Goal: Information Seeking & Learning: Learn about a topic

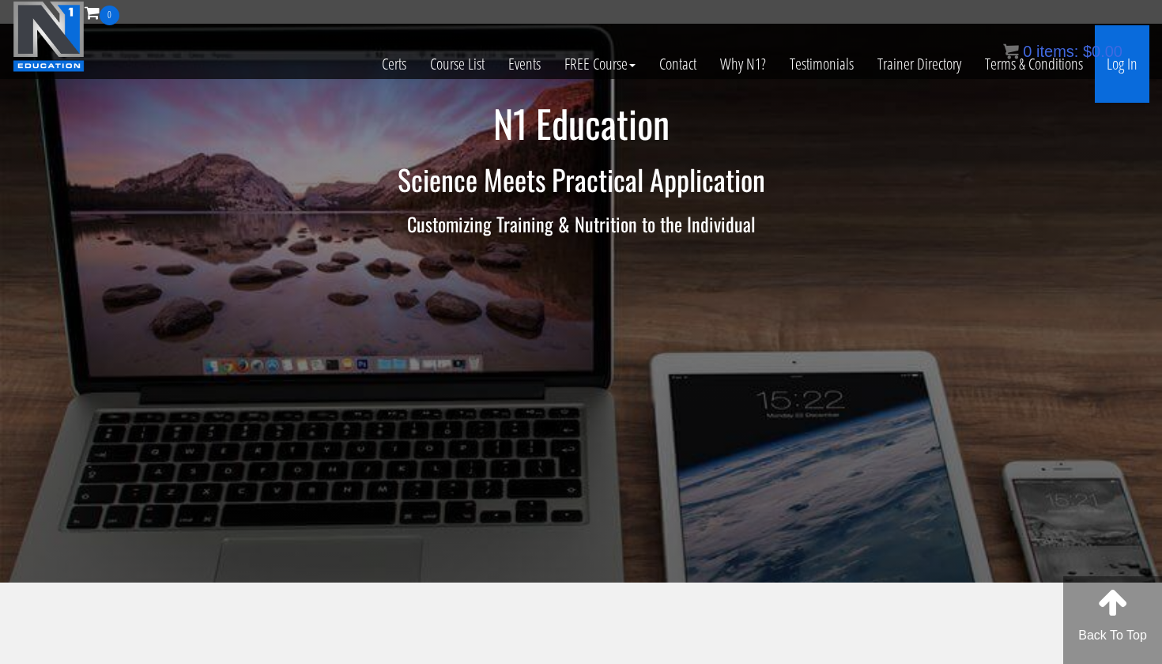
click at [1126, 64] on link "Log In" at bounding box center [1122, 63] width 55 height 77
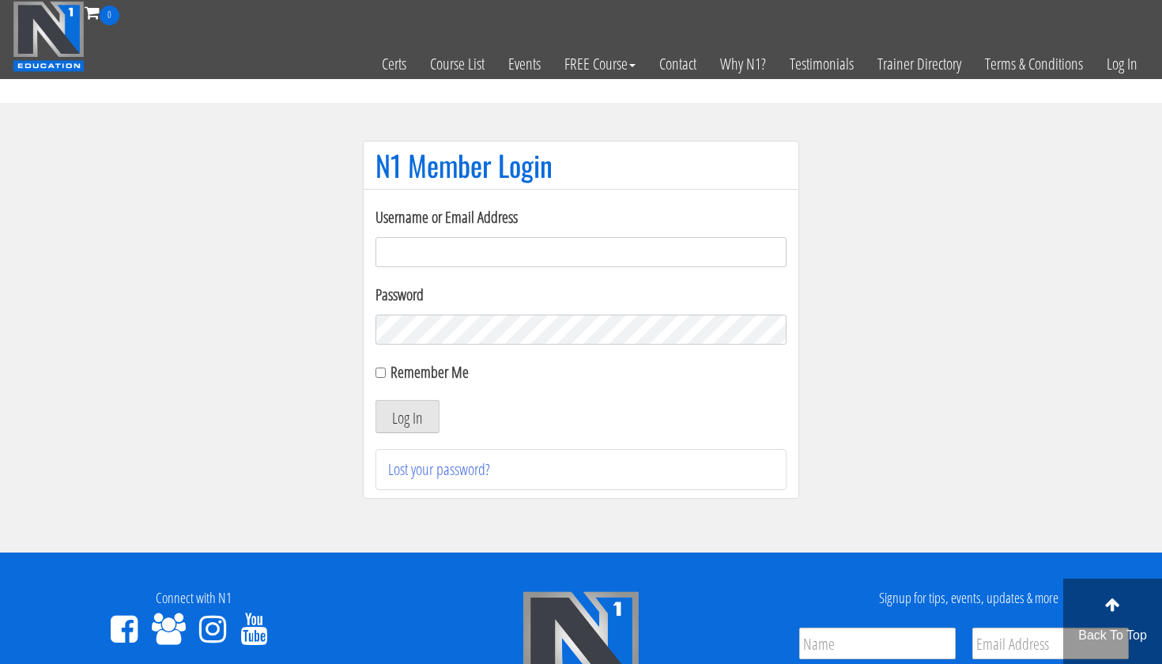
type input "karinablatny@gmail.com"
click at [407, 417] on button "Log In" at bounding box center [407, 416] width 64 height 33
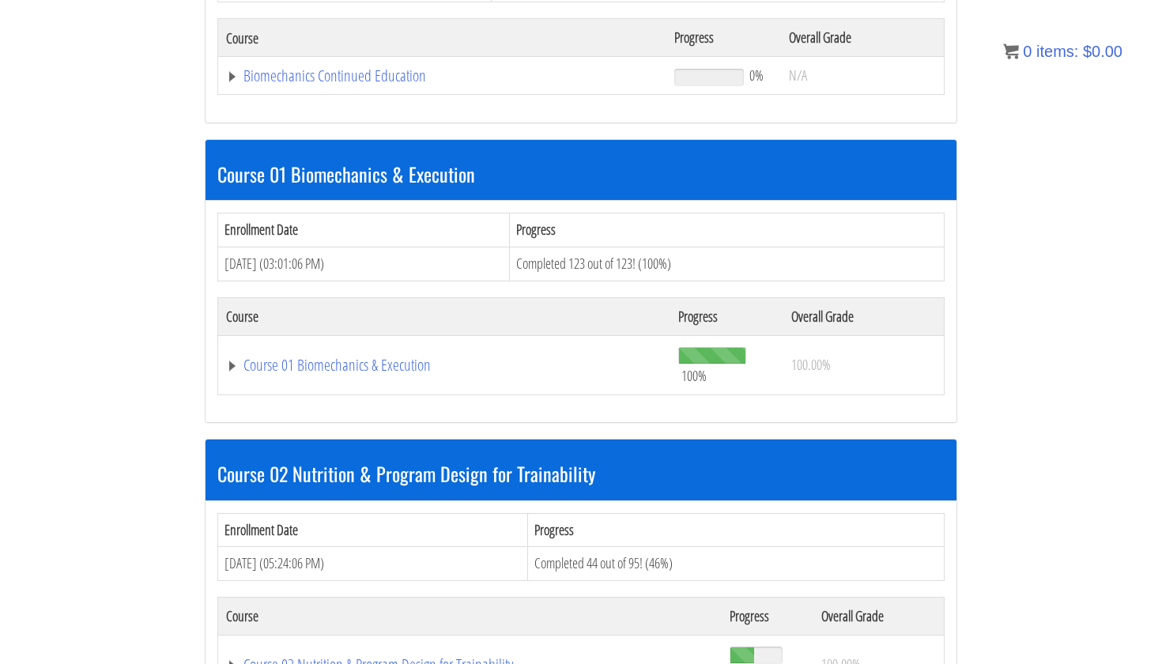
scroll to position [616, 0]
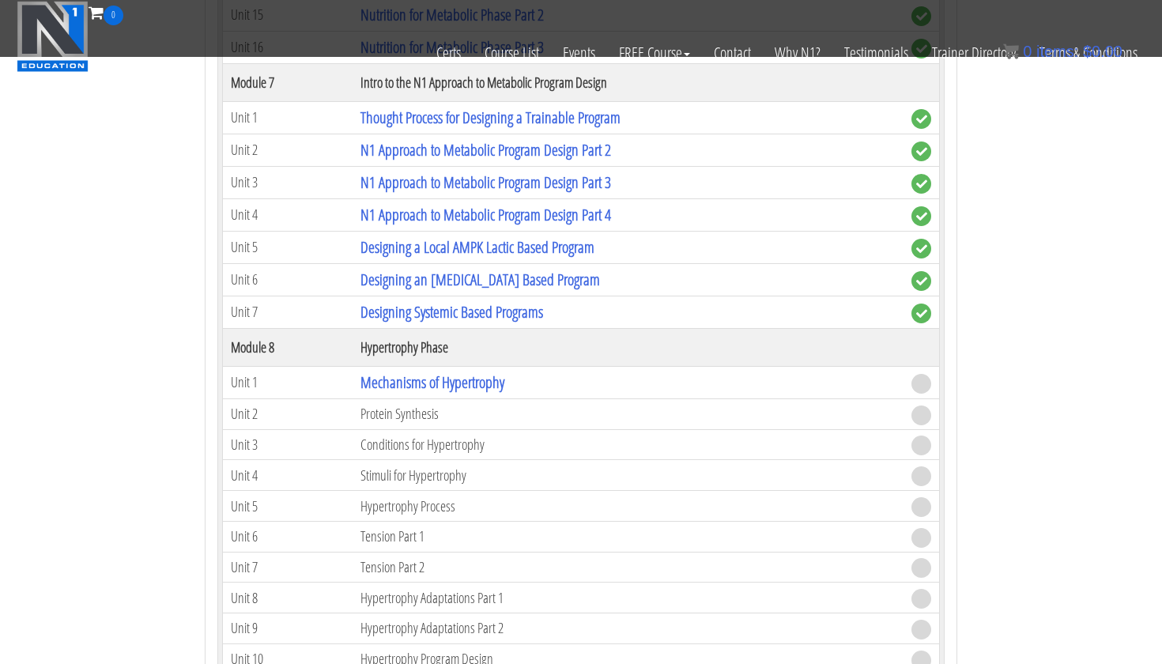
scroll to position [2477, 0]
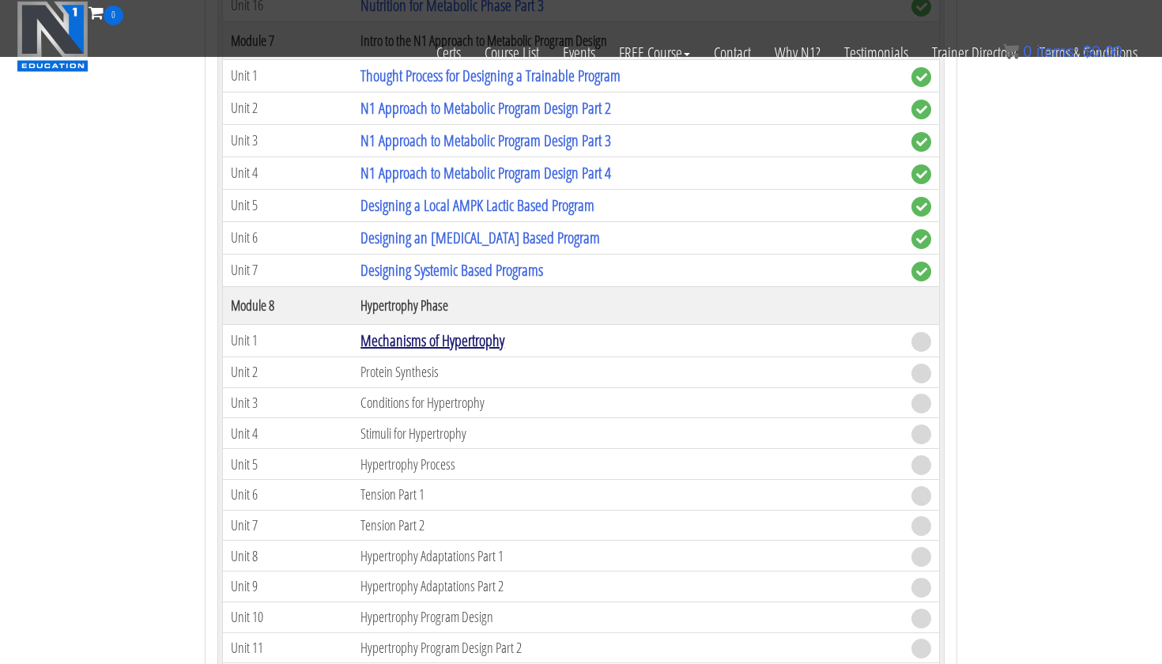
click at [504, 330] on link "Mechanisms of Hypertrophy" at bounding box center [432, 340] width 144 height 21
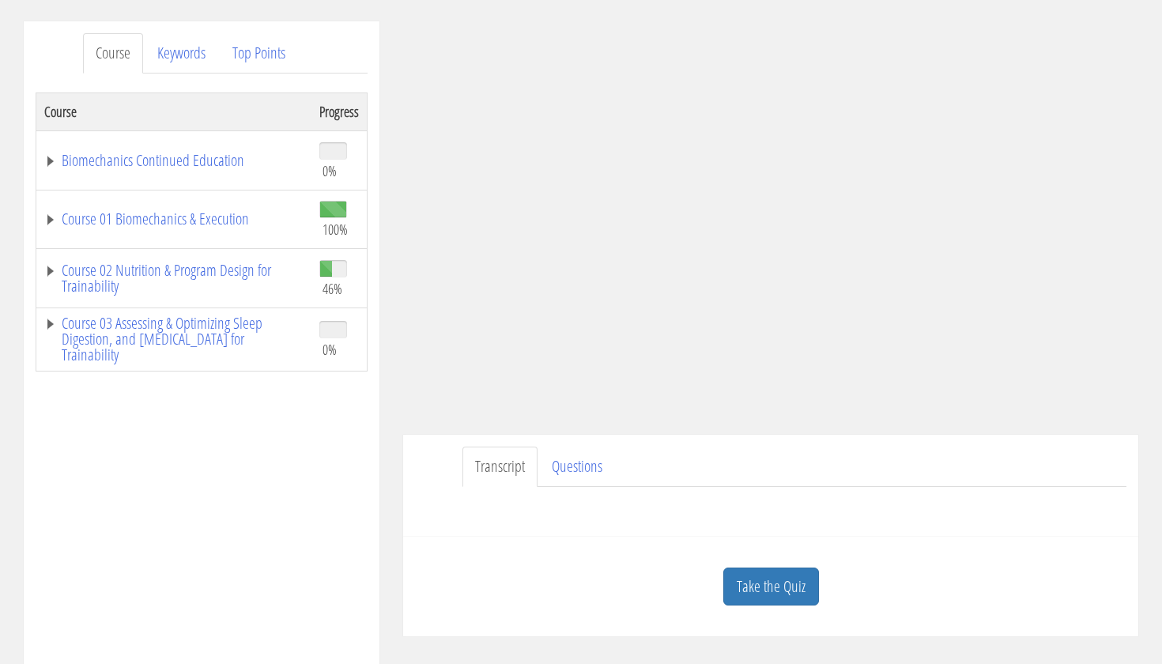
scroll to position [202, 0]
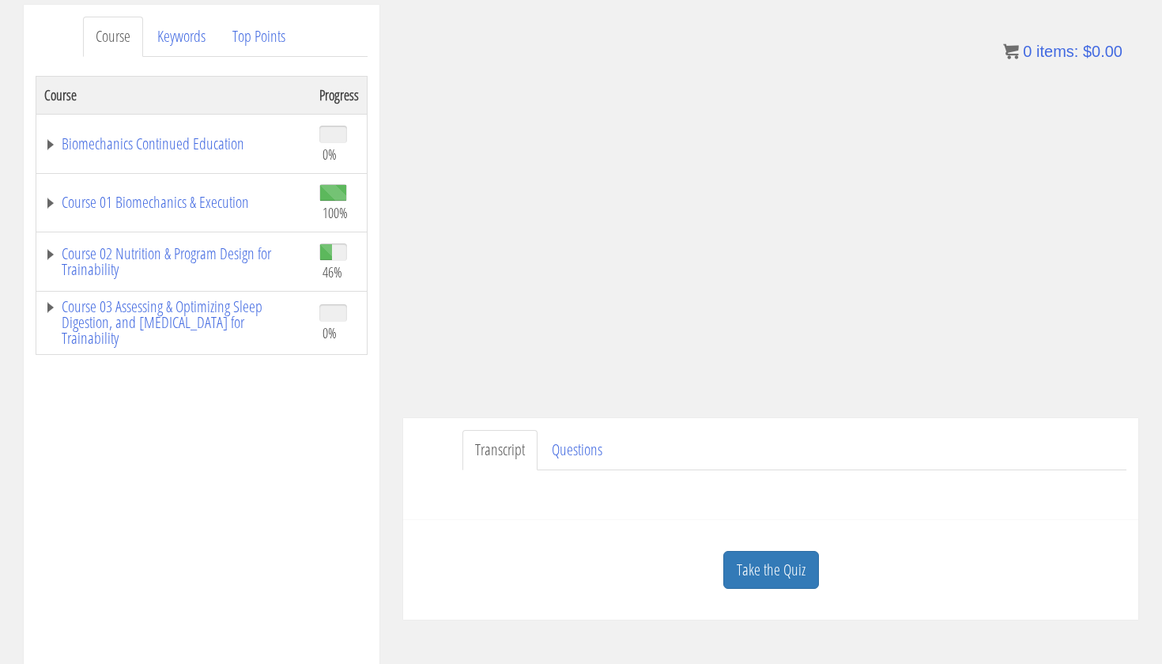
click at [775, 592] on div "Take the Quiz" at bounding box center [770, 570] width 711 height 77
click at [771, 571] on link "Take the Quiz" at bounding box center [771, 570] width 96 height 39
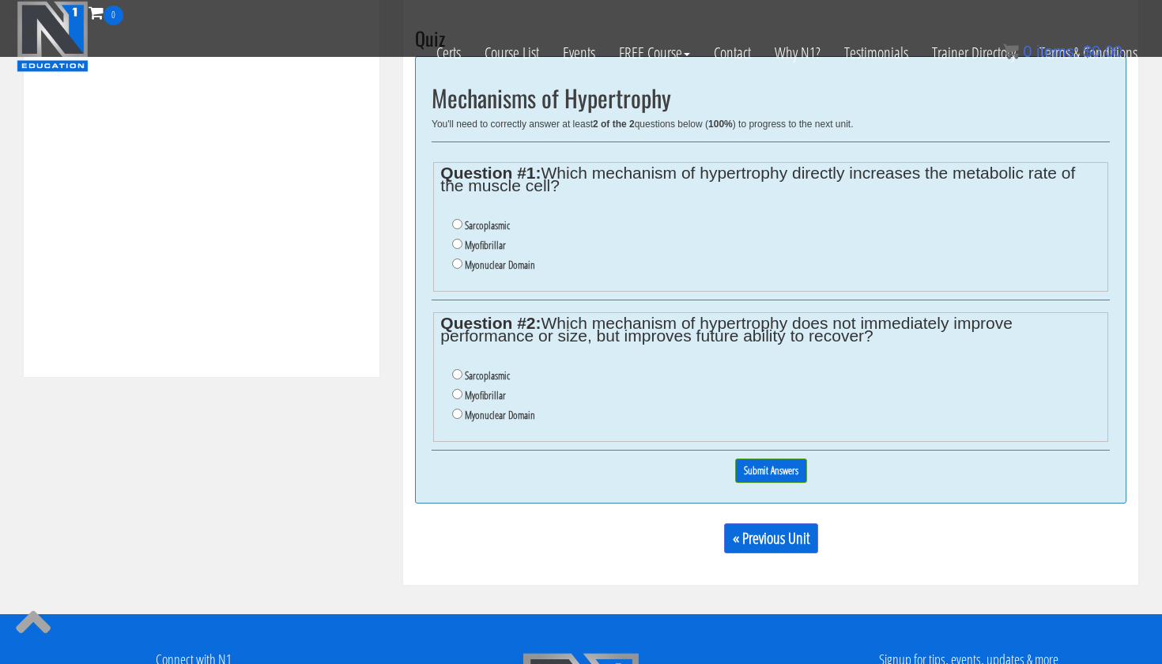
scroll to position [484, 0]
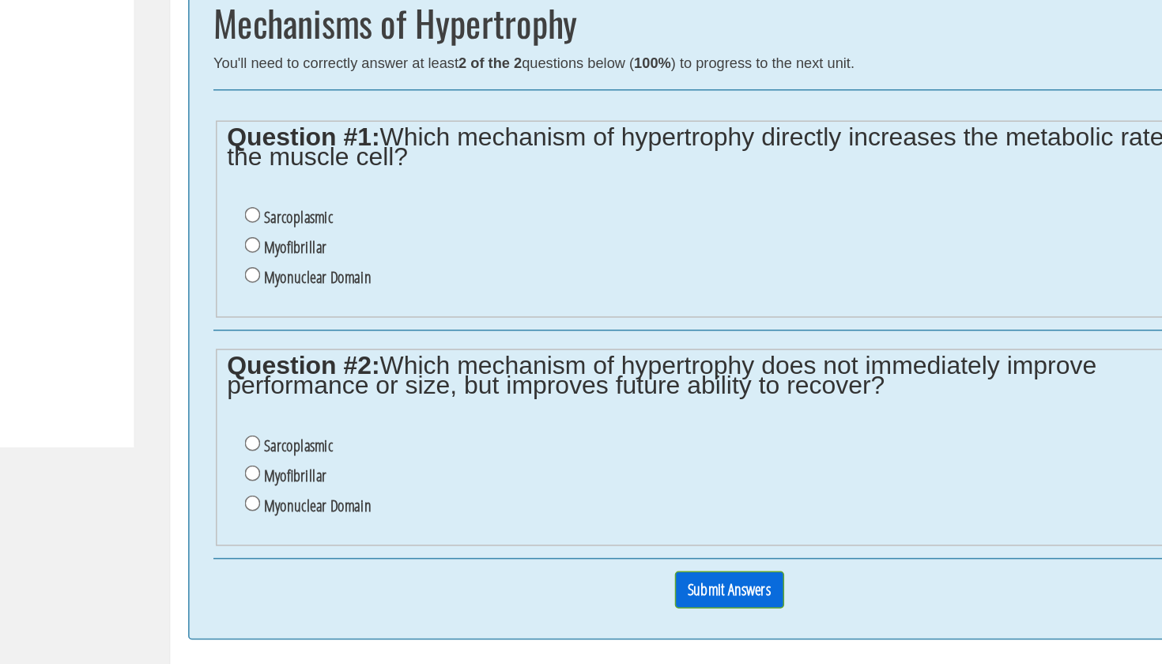
click at [465, 527] on label "Myofibrillar" at bounding box center [485, 533] width 41 height 13
click at [452, 527] on input "Myofibrillar" at bounding box center [457, 532] width 10 height 10
radio input "true"
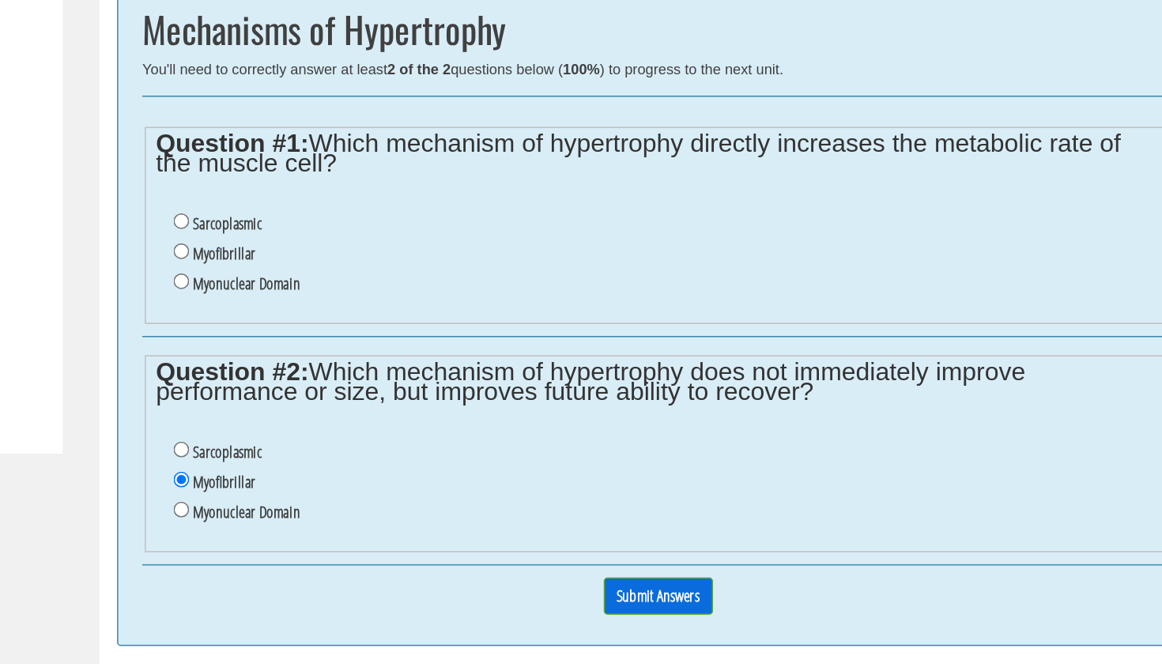
click at [465, 357] on label "Sarcoplasmic" at bounding box center [487, 363] width 45 height 13
click at [452, 357] on input "Sarcoplasmic" at bounding box center [457, 362] width 10 height 10
radio input "true"
click at [735, 597] on input "Submit Answers" at bounding box center [771, 609] width 72 height 25
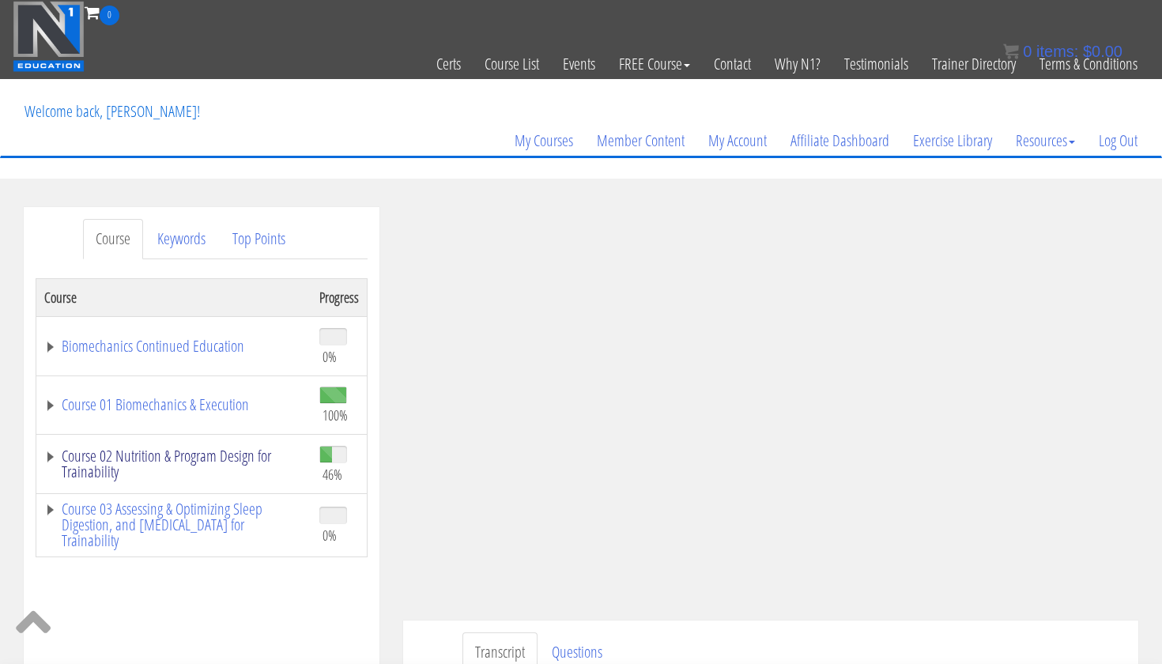
click at [193, 456] on link "Course 02 Nutrition & Program Design for Trainability" at bounding box center [173, 464] width 259 height 32
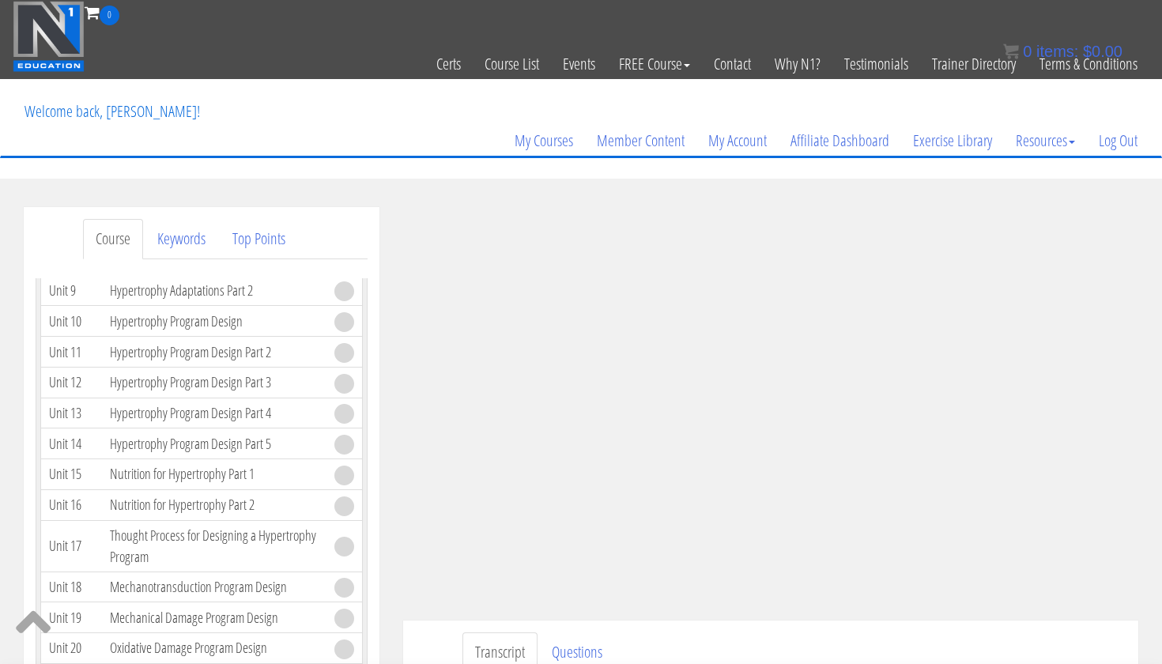
scroll to position [2418, 0]
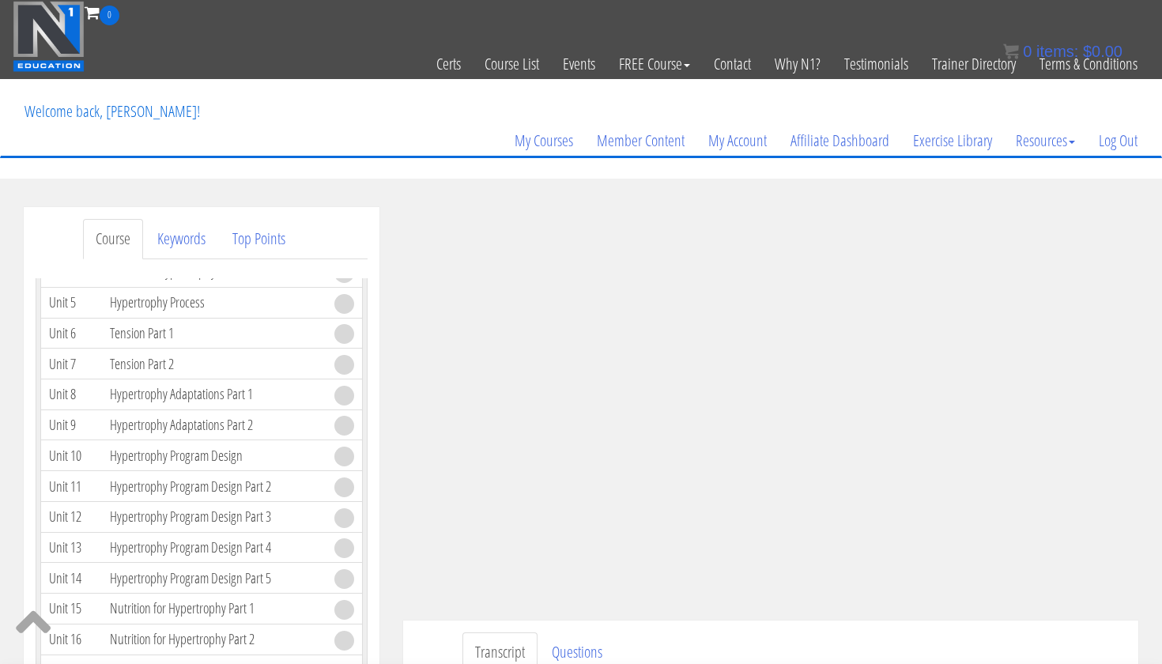
drag, startPoint x: 279, startPoint y: 424, endPoint x: 104, endPoint y: 431, distance: 174.8
click at [104, 195] on td "Mechanisms of Hypertrophy" at bounding box center [214, 179] width 224 height 32
copy link "Mechanisms of Hypertrophy"
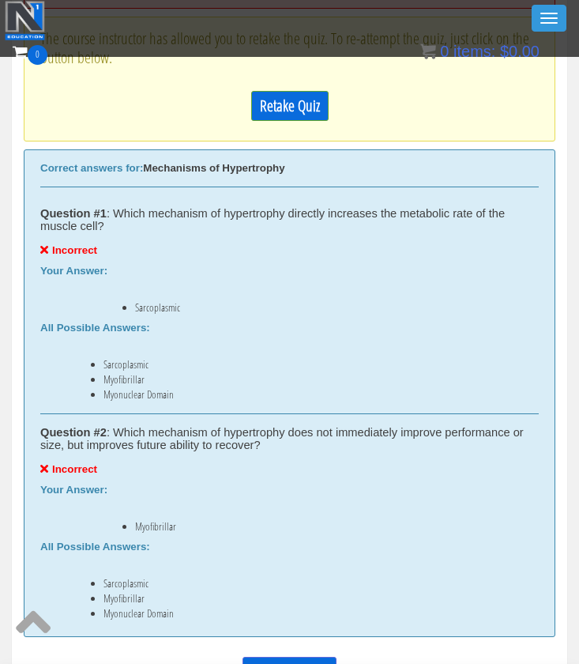
scroll to position [678, 0]
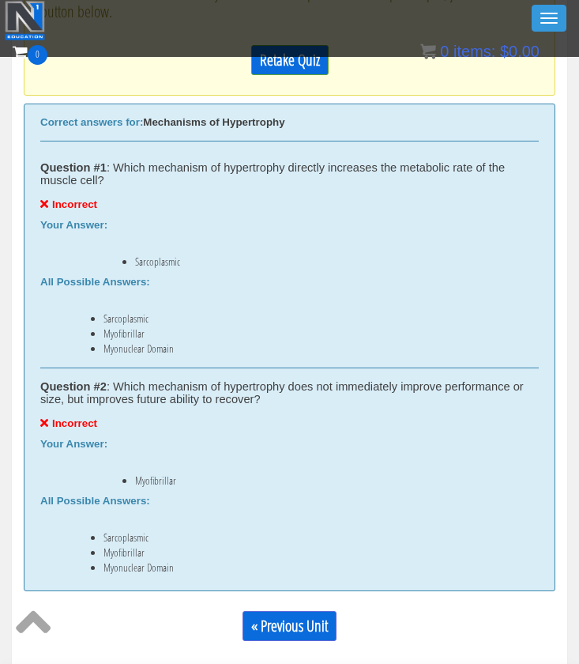
click at [305, 70] on div "0 Certs Course List Events FREE Course Course Preview – Biomechanics Course Pre…" at bounding box center [290, 67] width 554 height 55
click at [302, 61] on div "0 Certs Course List Events FREE Course Course Preview – Biomechanics Course Pre…" at bounding box center [290, 67] width 554 height 55
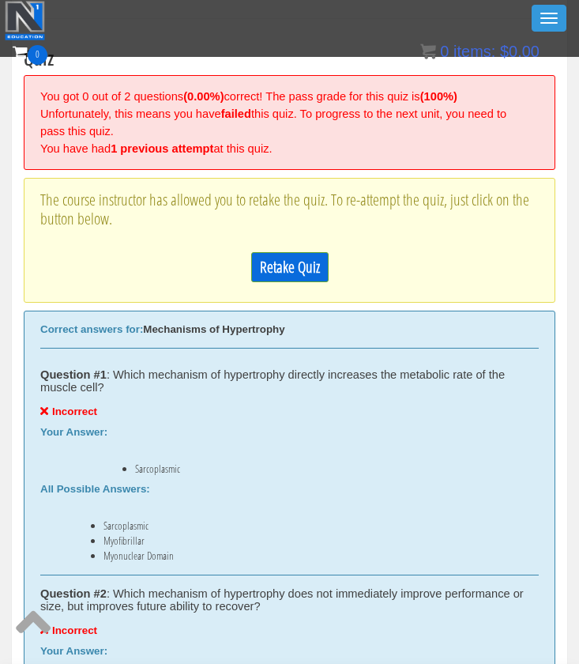
scroll to position [438, 0]
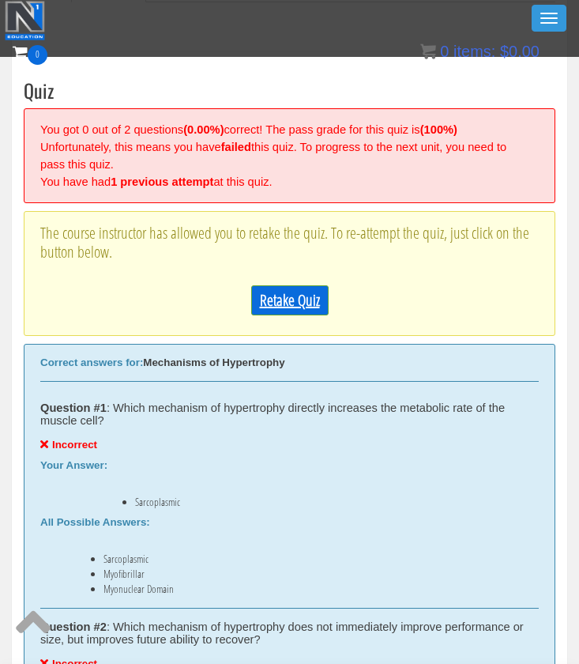
click at [289, 300] on link "Retake Quiz" at bounding box center [289, 300] width 77 height 30
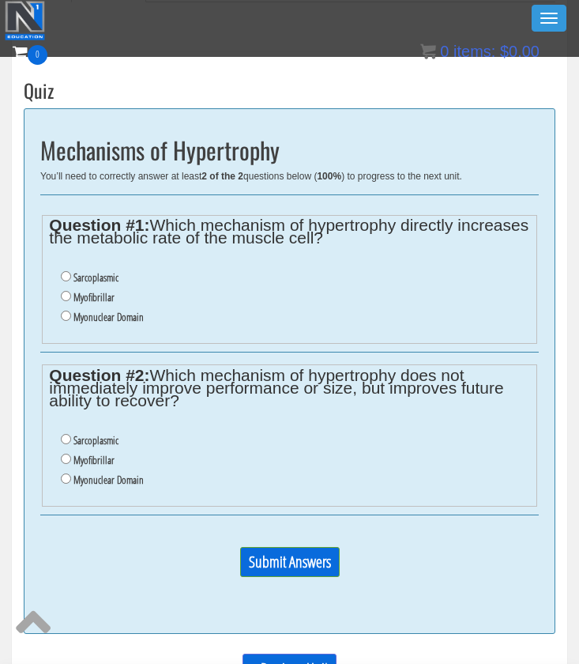
scroll to position [346, 0]
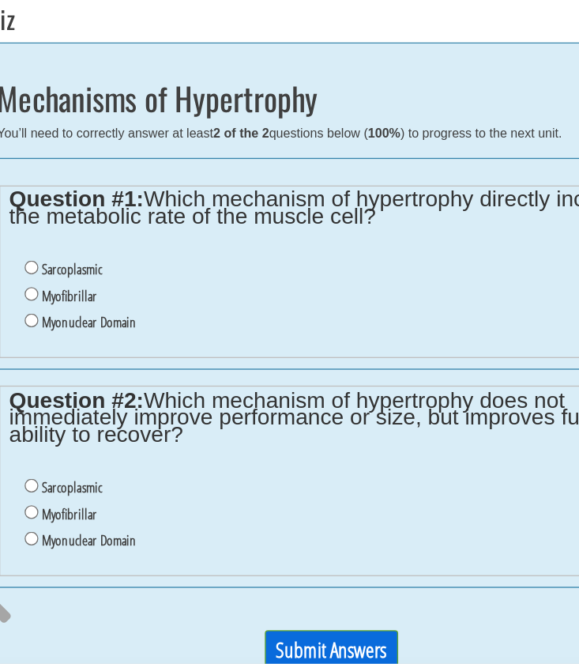
click at [74, 383] on label "Myofibrillar" at bounding box center [94, 389] width 41 height 13
click at [70, 383] on input "Myofibrillar" at bounding box center [66, 388] width 10 height 10
radio input "true"
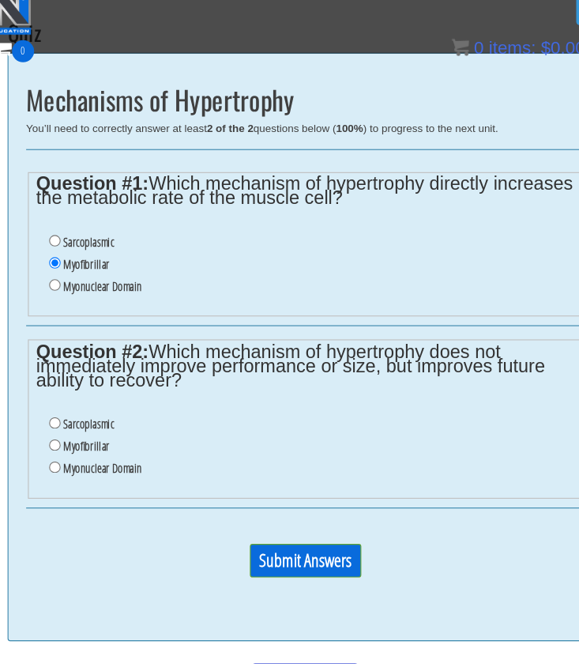
scroll to position [460, 0]
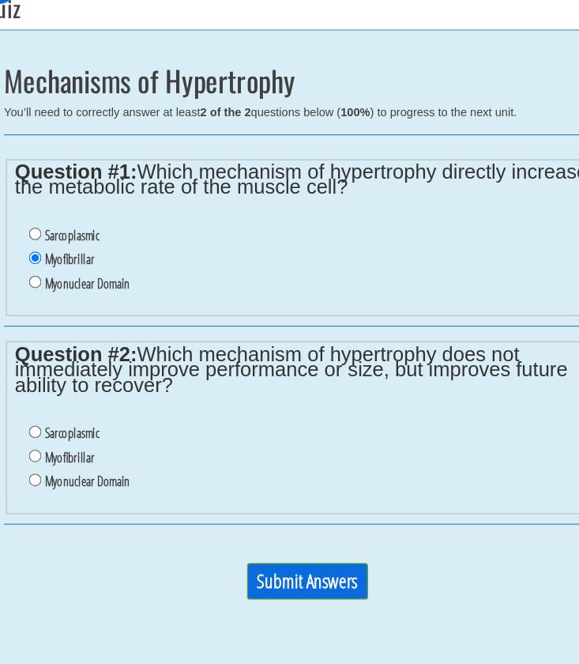
click at [74, 451] on label "Myonuclear Domain" at bounding box center [109, 457] width 70 height 13
click at [61, 451] on input "Myonuclear Domain" at bounding box center [66, 456] width 10 height 10
radio input "true"
click at [283, 525] on input "Submit Answers" at bounding box center [290, 540] width 100 height 30
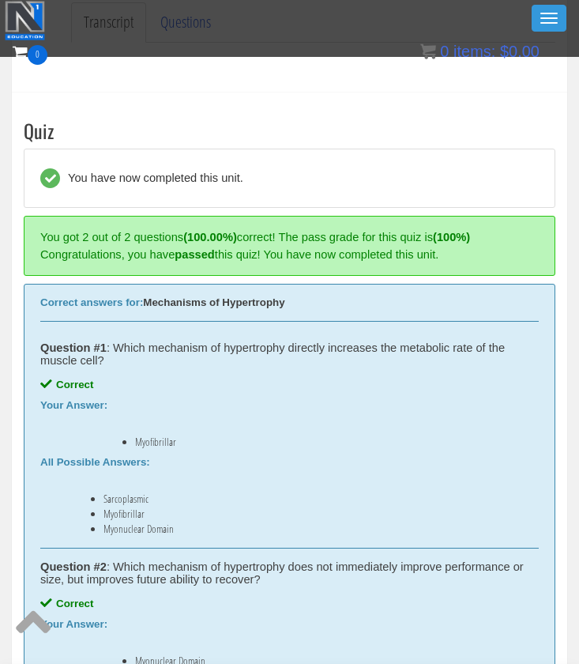
scroll to position [892, 0]
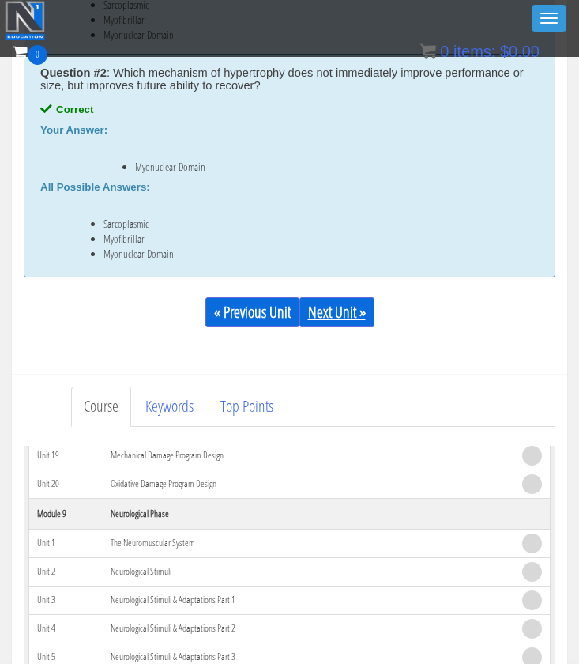
click at [341, 319] on link "Next Unit »" at bounding box center [337, 312] width 75 height 30
